Goal: Check status: Check status

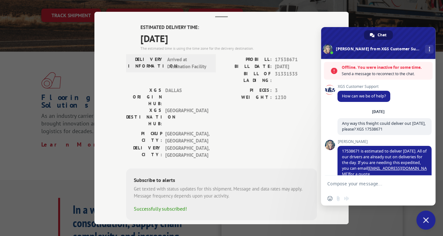
click at [372, 35] on span at bounding box center [372, 35] width 5 height 5
click at [351, 183] on textarea "Compose your message..." at bounding box center [372, 183] width 89 height 16
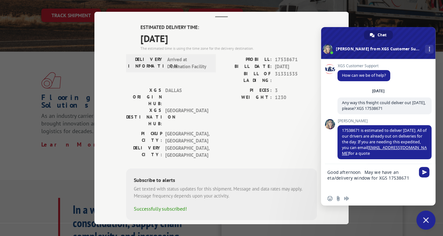
drag, startPoint x: 408, startPoint y: 179, endPoint x: 387, endPoint y: 178, distance: 21.0
click at [387, 178] on textarea "Good afternoon. May we have an eta/delivery window for XGS 17538671" at bounding box center [372, 177] width 89 height 27
type textarea "Good afternoon. May we have an eta/delivery window for XGS 17538671"
click at [187, 107] on span "[GEOGRAPHIC_DATA]" at bounding box center [186, 117] width 43 height 20
drag, startPoint x: 307, startPoint y: 20, endPoint x: 294, endPoint y: 20, distance: 12.4
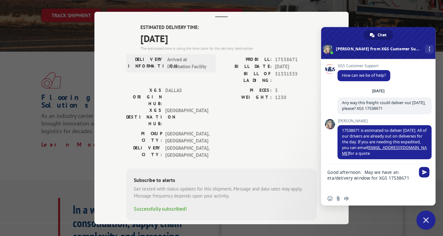
click at [294, 20] on div "Track Shipment ESTIMATED DELIVERY TIME: [DATE] The estimated time is using the …" at bounding box center [221, 118] width 254 height 212
click at [212, 64] on div "DELIVERY INFORMATION: Arrived at Destination Facility" at bounding box center [171, 63] width 90 height 18
click at [424, 172] on span "Send" at bounding box center [424, 171] width 5 height 5
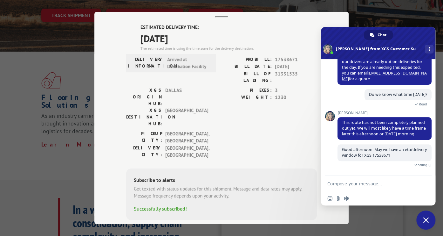
scroll to position [76, 0]
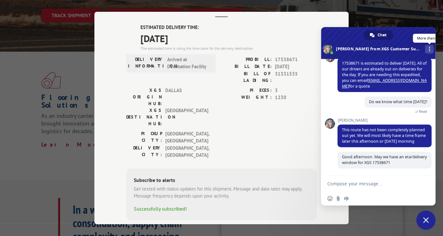
click at [429, 50] on span at bounding box center [429, 49] width 1 height 4
drag, startPoint x: 245, startPoint y: 114, endPoint x: 239, endPoint y: 117, distance: 6.8
click at [244, 130] on div "[GEOGRAPHIC_DATA]: [GEOGRAPHIC_DATA] , [GEOGRAPHIC_DATA] [GEOGRAPHIC_DATA]: [GE…" at bounding box center [221, 146] width 191 height 32
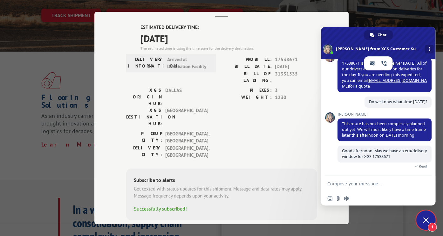
scroll to position [122, 0]
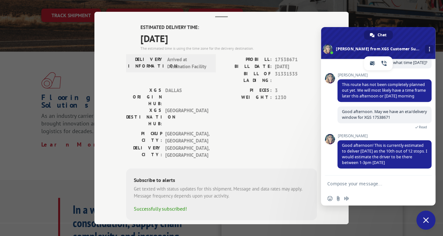
click at [411, 16] on div "Track Shipment ESTIMATED DELIVERY TIME: [DATE] The estimated time is using the …" at bounding box center [221, 118] width 443 height 236
click at [338, 184] on textarea "Compose your message..." at bounding box center [372, 183] width 89 height 16
type textarea "Thank you"
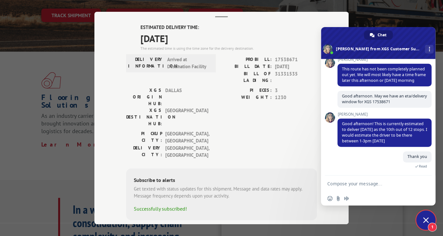
scroll to position [167, 0]
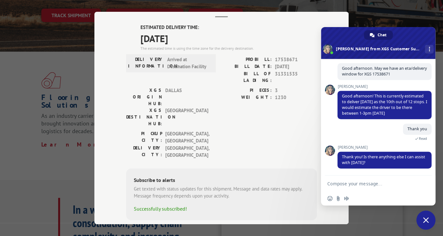
click at [425, 218] on span "Close chat" at bounding box center [426, 220] width 6 height 6
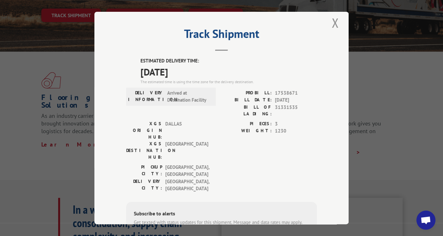
scroll to position [0, 0]
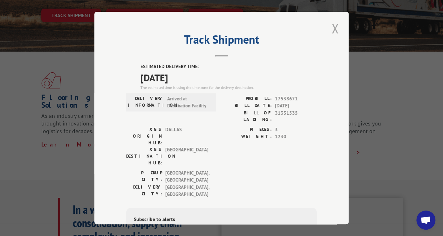
click at [331, 24] on button "Close modal" at bounding box center [335, 28] width 11 height 17
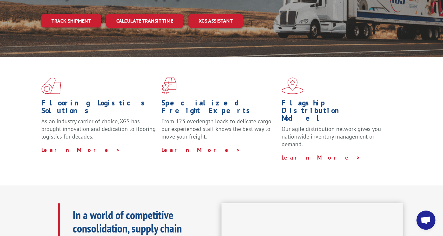
click at [234, 62] on div "Flooring Logistics Solutions As an industry carrier of choice, XGS has brought …" at bounding box center [221, 119] width 443 height 124
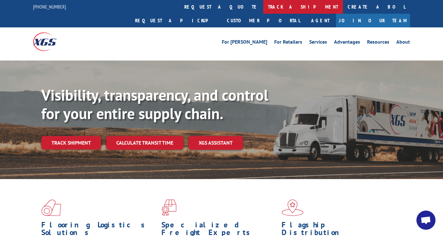
click at [263, 8] on link "track a shipment" at bounding box center [303, 7] width 80 height 14
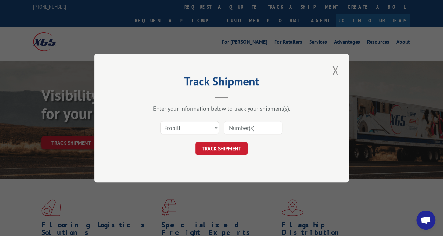
click at [237, 128] on input at bounding box center [253, 127] width 59 height 13
paste input "17538671"
type input "17538671"
click at [230, 148] on button "TRACK SHIPMENT" at bounding box center [222, 148] width 52 height 13
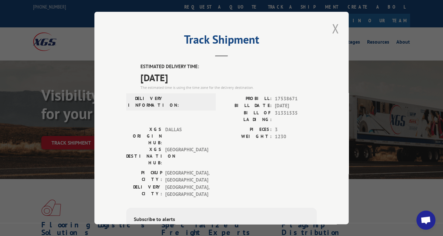
click at [335, 30] on button "Close modal" at bounding box center [335, 28] width 11 height 17
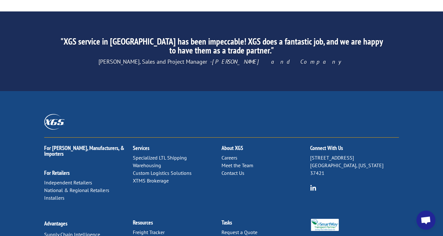
scroll to position [1020, 0]
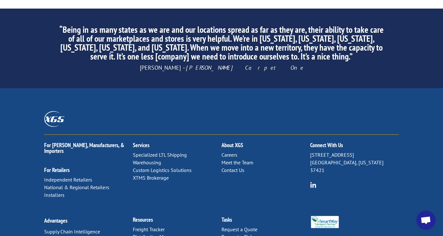
click at [154, 226] on link "Freight Tracker" at bounding box center [149, 229] width 32 height 6
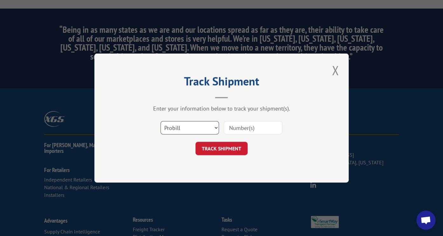
click at [216, 127] on select "Select category... Probill BOL PO" at bounding box center [190, 127] width 59 height 13
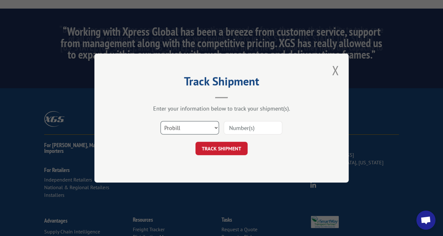
select select "bol"
click at [161, 121] on select "Select category... Probill BOL PO" at bounding box center [190, 127] width 59 height 13
click at [244, 128] on input at bounding box center [253, 127] width 59 height 13
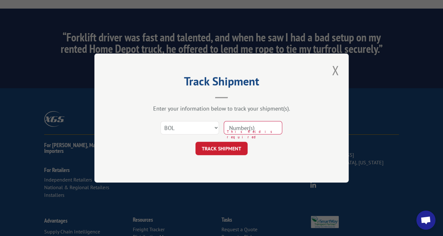
click at [262, 125] on input at bounding box center [253, 127] width 59 height 13
paste input "31331535"
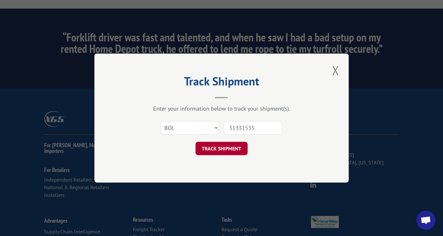
type input "31331535"
click at [215, 150] on button "TRACK SHIPMENT" at bounding box center [222, 148] width 52 height 13
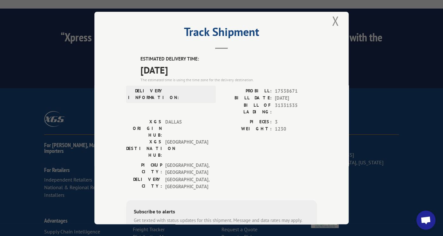
scroll to position [0, 0]
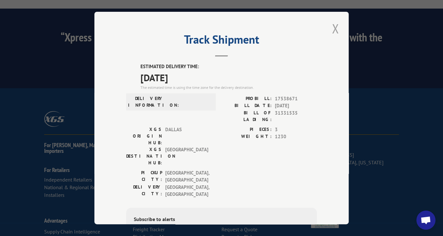
click at [335, 25] on button "Close modal" at bounding box center [335, 28] width 11 height 17
